Goal: Find specific page/section: Find specific page/section

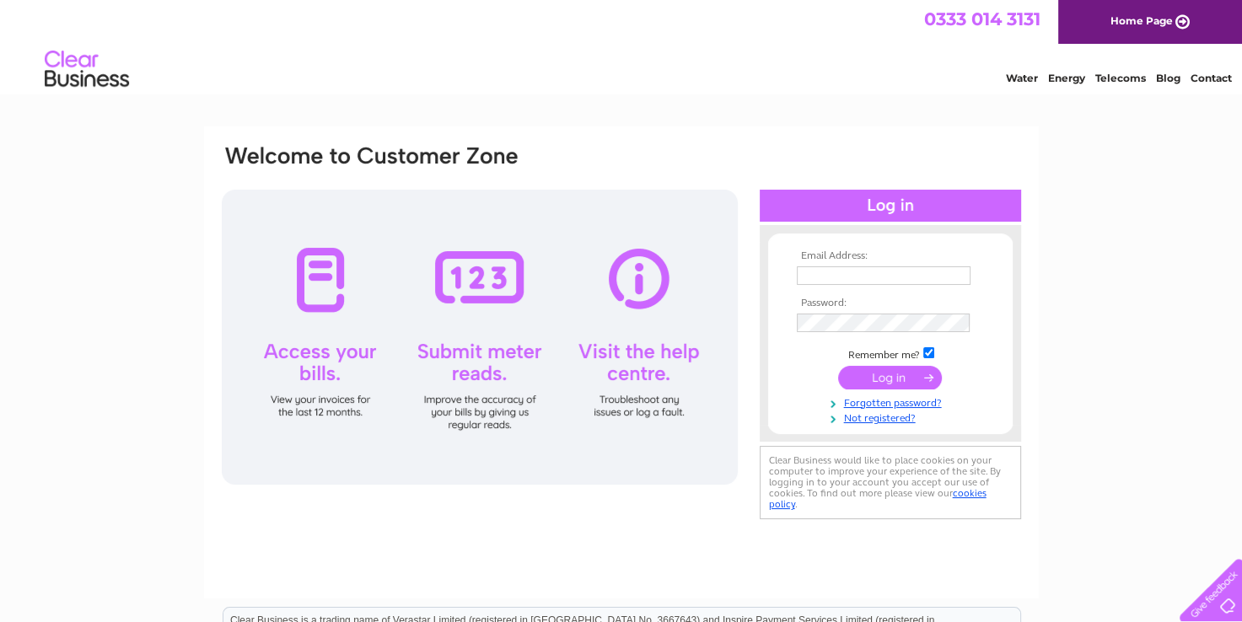
type input "sue@panacheschoolwear.co.uk"
click at [923, 378] on input "submit" at bounding box center [890, 378] width 104 height 24
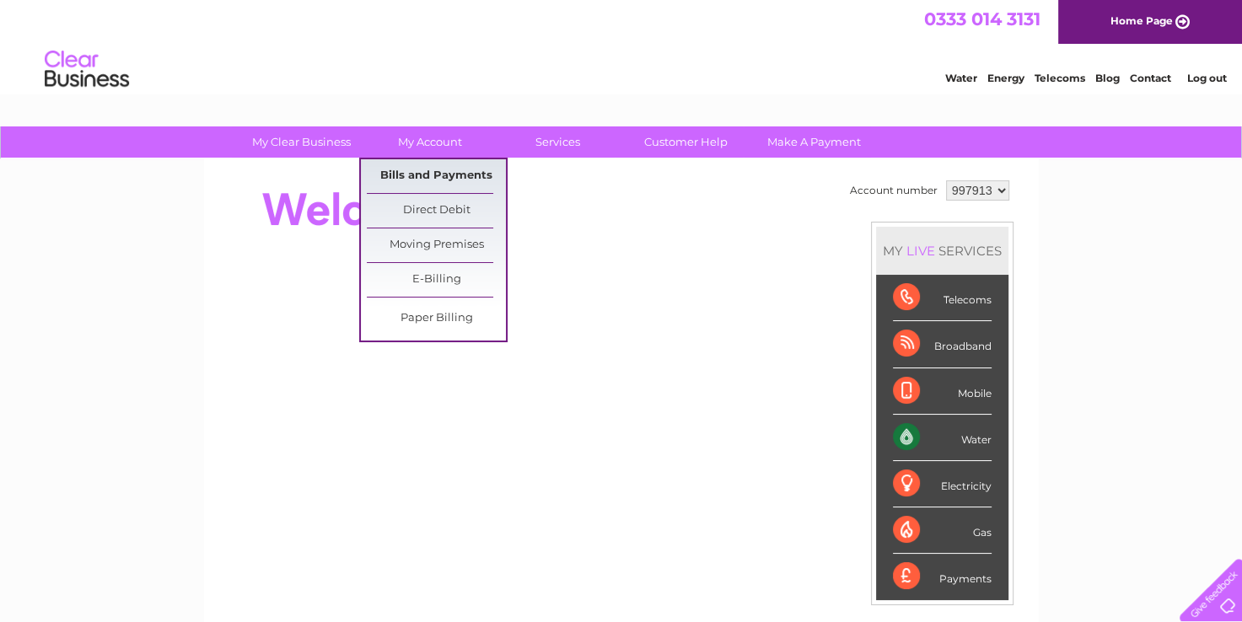
click at [458, 173] on link "Bills and Payments" at bounding box center [436, 176] width 139 height 34
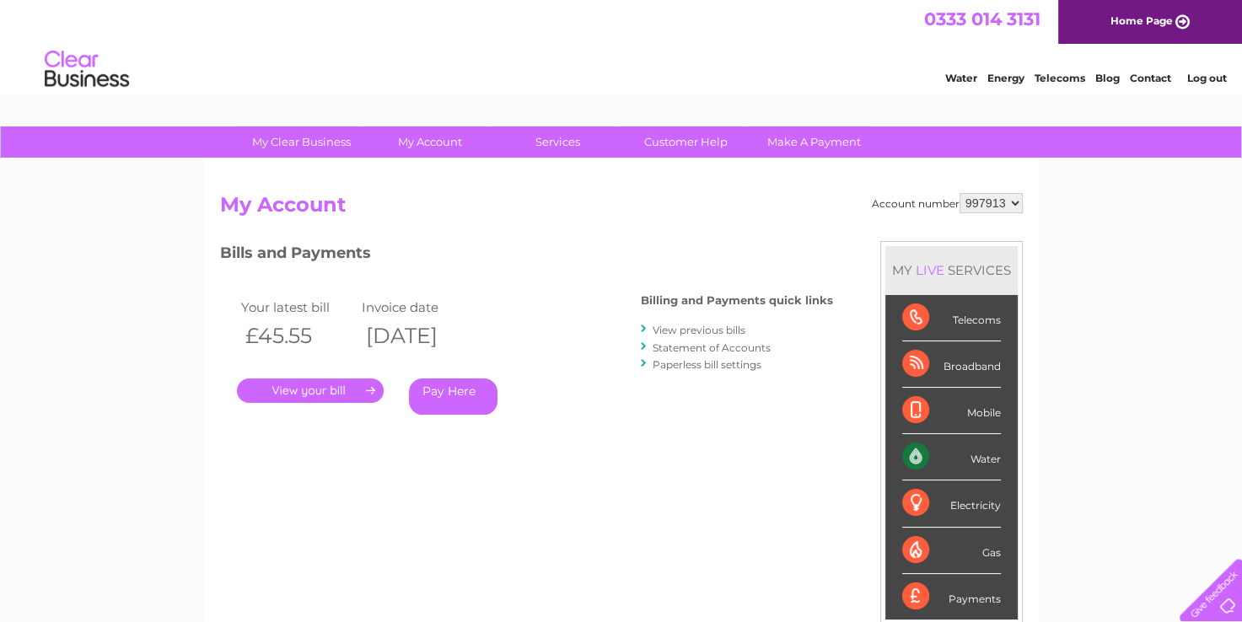
click at [688, 328] on link "View previous bills" at bounding box center [699, 330] width 93 height 13
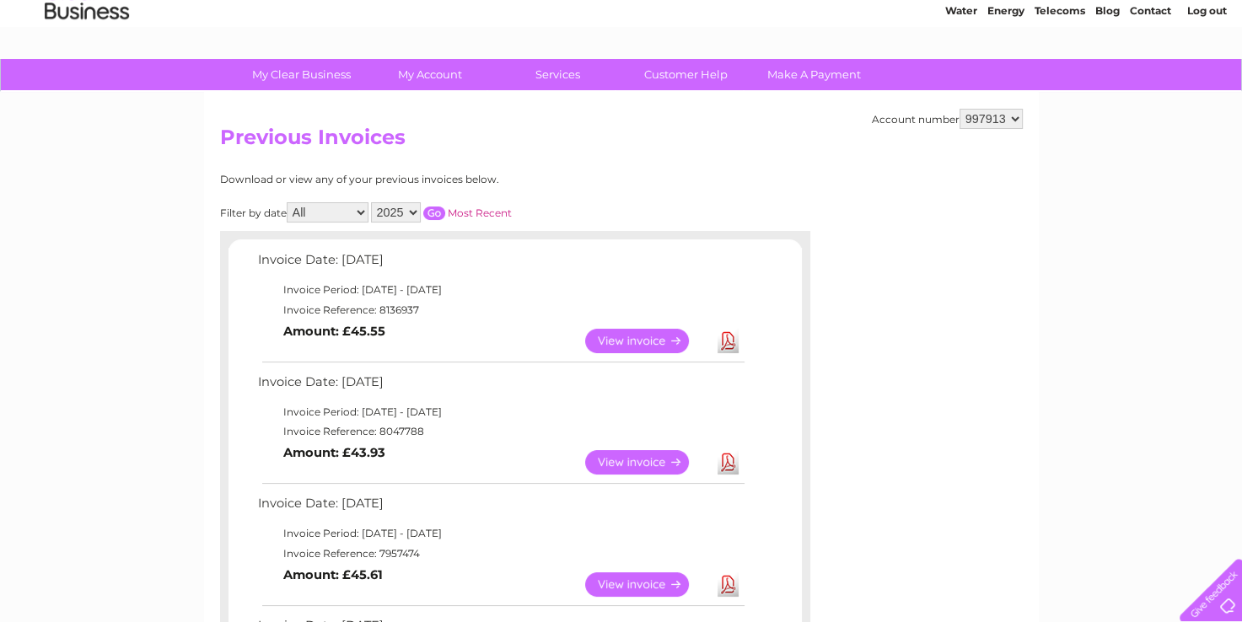
scroll to position [169, 0]
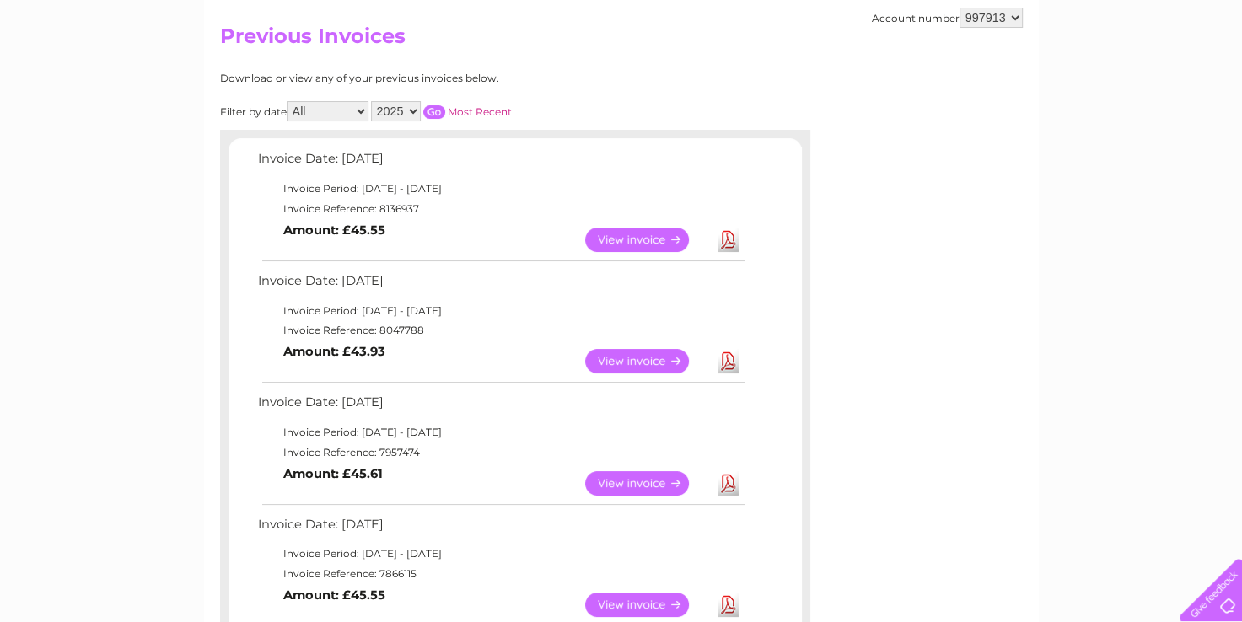
click at [616, 356] on link "View" at bounding box center [647, 361] width 124 height 24
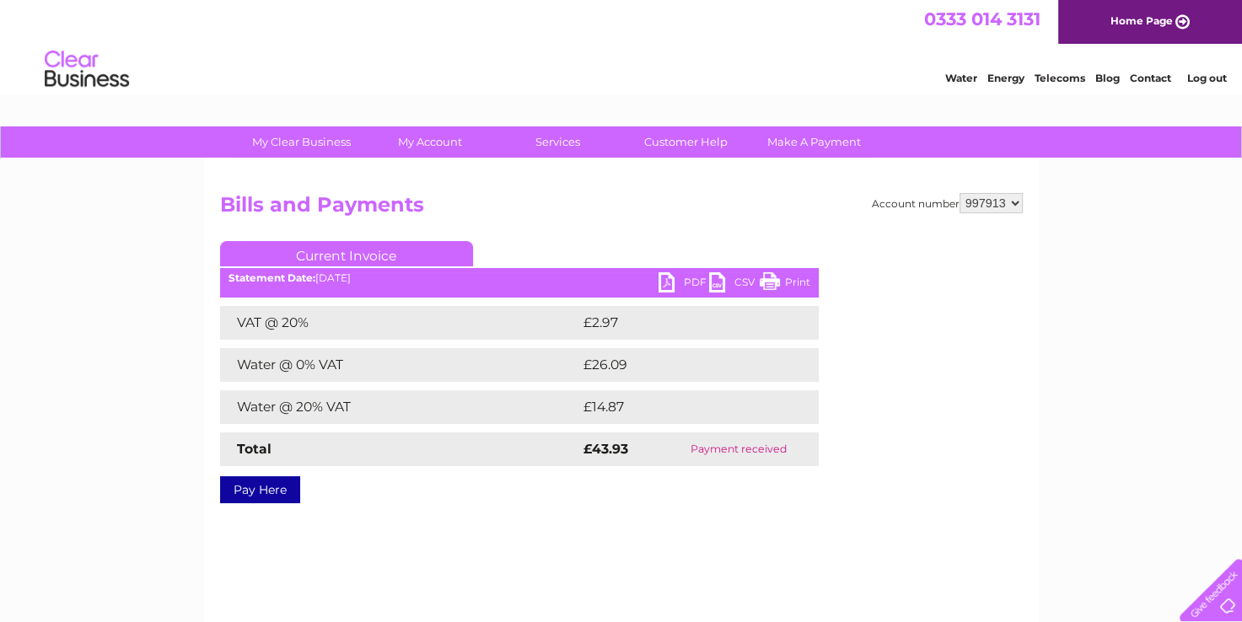
click at [668, 285] on link "PDF" at bounding box center [684, 284] width 51 height 24
